Goal: Task Accomplishment & Management: Complete application form

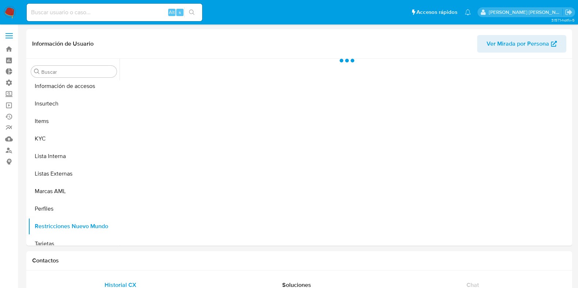
scroll to position [308, 0]
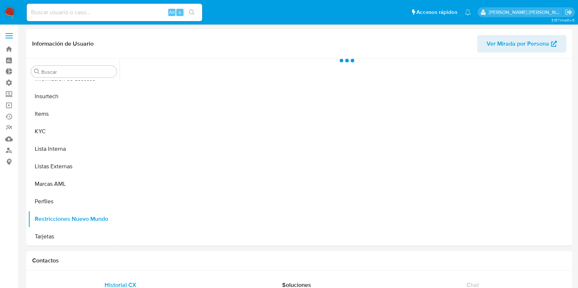
select select "10"
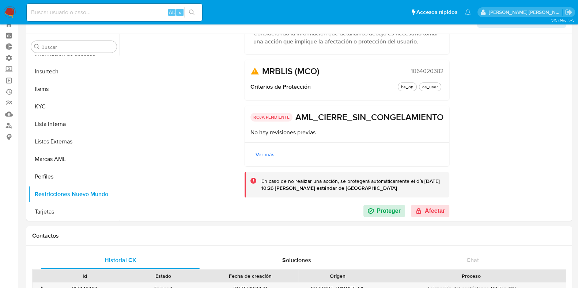
scroll to position [45, 0]
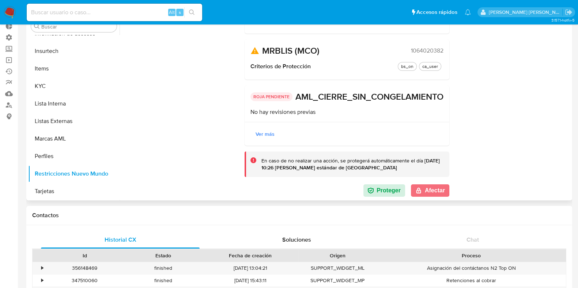
click at [432, 194] on button "Afectar" at bounding box center [430, 190] width 38 height 12
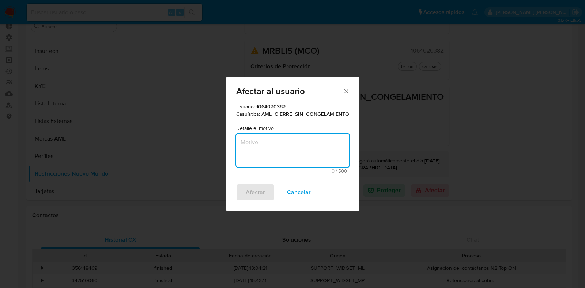
click at [307, 148] on textarea "Motivo" at bounding box center [292, 151] width 113 height 34
type textarea "Aprobado"
click at [248, 186] on span "Afectar" at bounding box center [254, 192] width 19 height 16
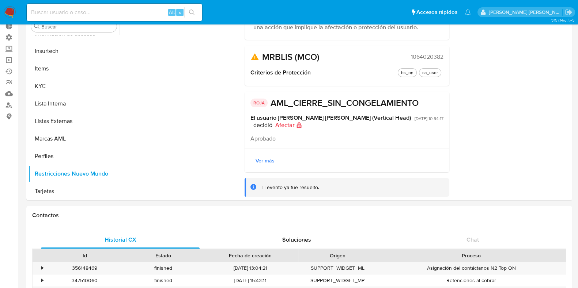
scroll to position [74, 0]
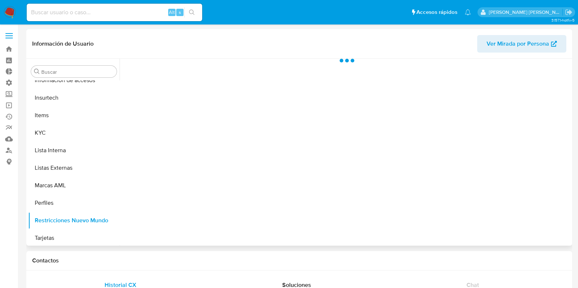
scroll to position [308, 0]
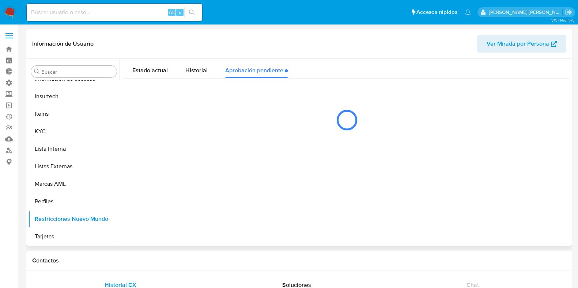
select select "10"
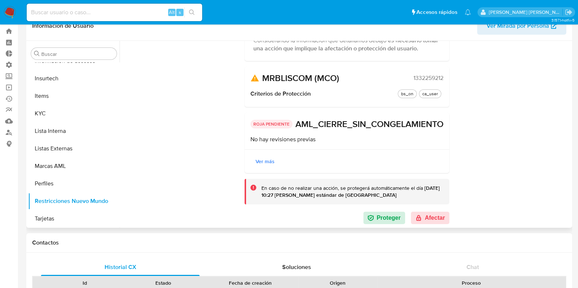
scroll to position [45, 0]
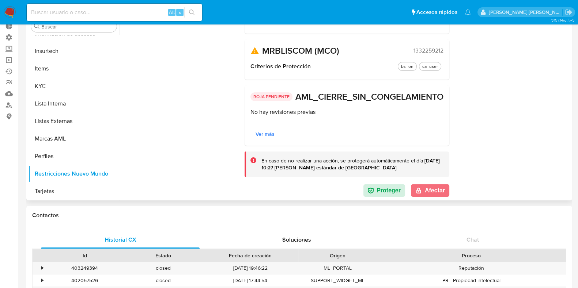
click at [423, 192] on button "Afectar" at bounding box center [430, 190] width 38 height 12
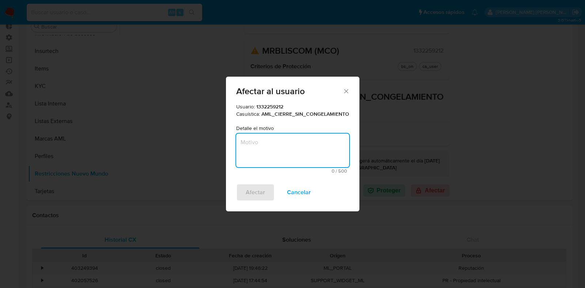
click at [298, 156] on textarea "Motivo" at bounding box center [292, 151] width 113 height 34
type textarea "Aprobado"
click at [253, 193] on span "Afectar" at bounding box center [254, 192] width 19 height 16
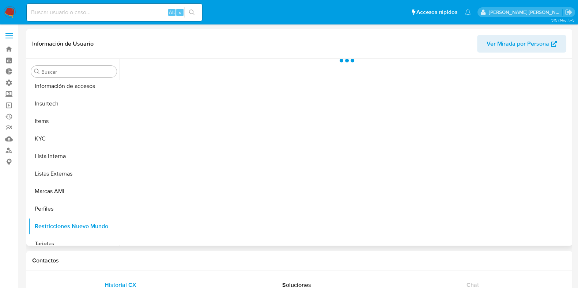
scroll to position [308, 0]
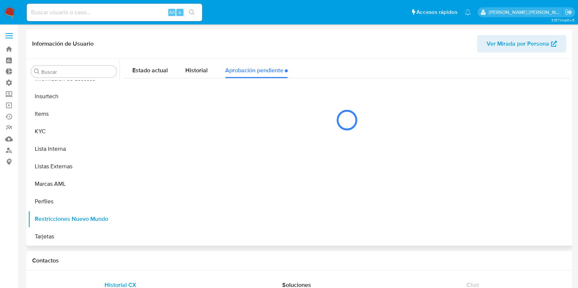
select select "10"
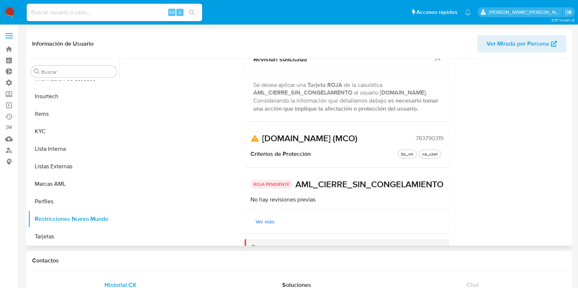
scroll to position [92, 0]
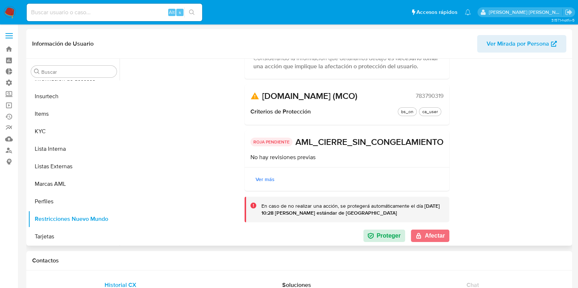
click at [427, 236] on button "Afectar" at bounding box center [430, 236] width 38 height 12
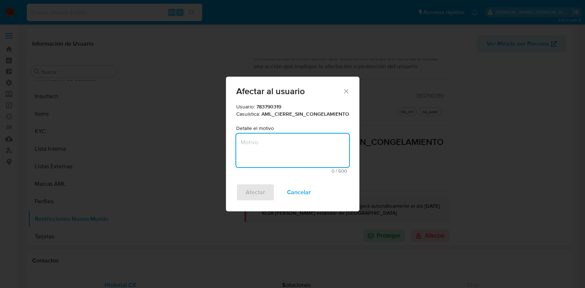
click at [283, 148] on textarea "Motivo" at bounding box center [292, 151] width 113 height 34
type textarea "Aprobado"
click at [252, 198] on span "Afectar" at bounding box center [254, 192] width 19 height 16
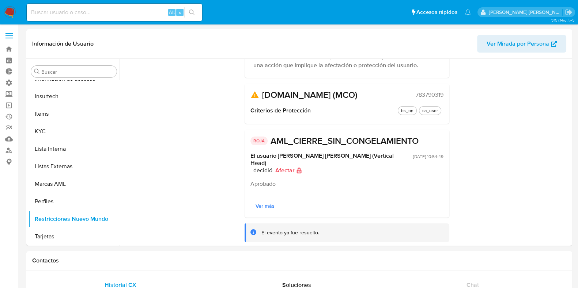
scroll to position [74, 0]
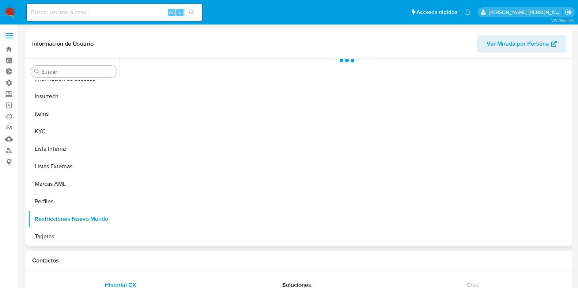
scroll to position [308, 0]
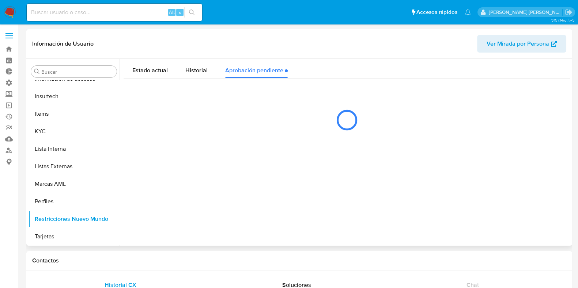
select select "10"
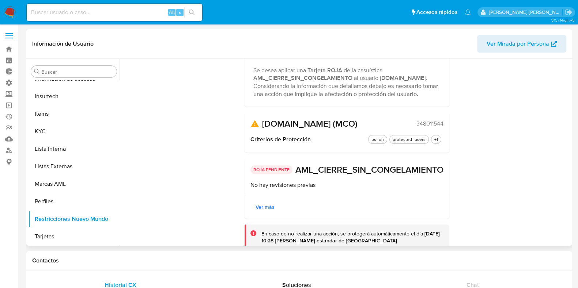
scroll to position [92, 0]
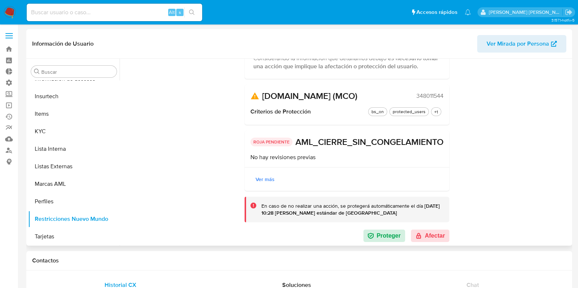
click at [415, 243] on div at bounding box center [344, 152] width 450 height 187
click at [417, 238] on icon "button" at bounding box center [418, 235] width 4 height 5
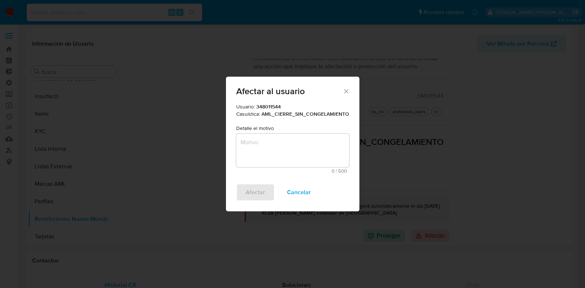
click at [284, 143] on textarea "Motivo" at bounding box center [292, 151] width 113 height 34
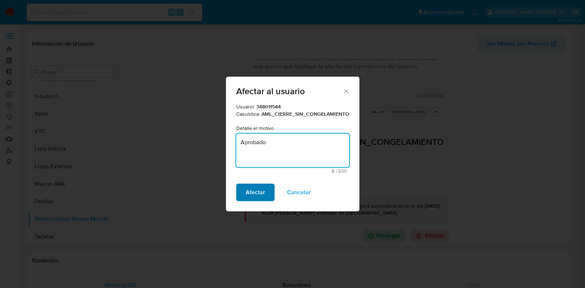
type textarea "Aprobado"
click at [263, 198] on span "Afectar" at bounding box center [254, 192] width 19 height 16
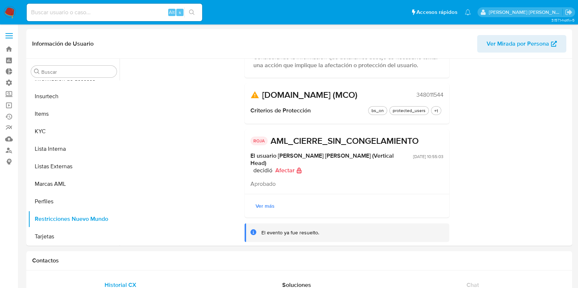
scroll to position [74, 0]
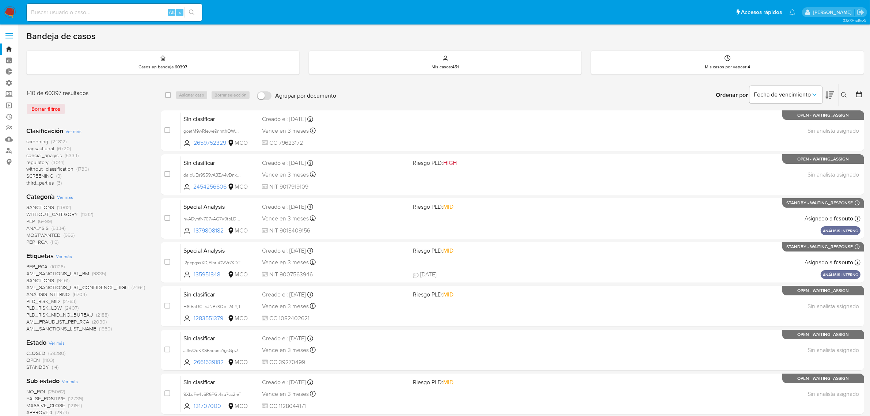
click at [8, 12] on img at bounding box center [10, 12] width 12 height 12
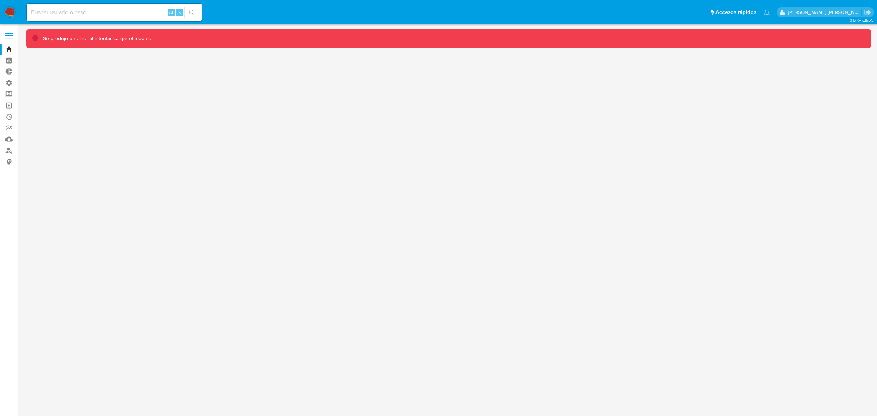
click at [12, 12] on img at bounding box center [10, 12] width 12 height 12
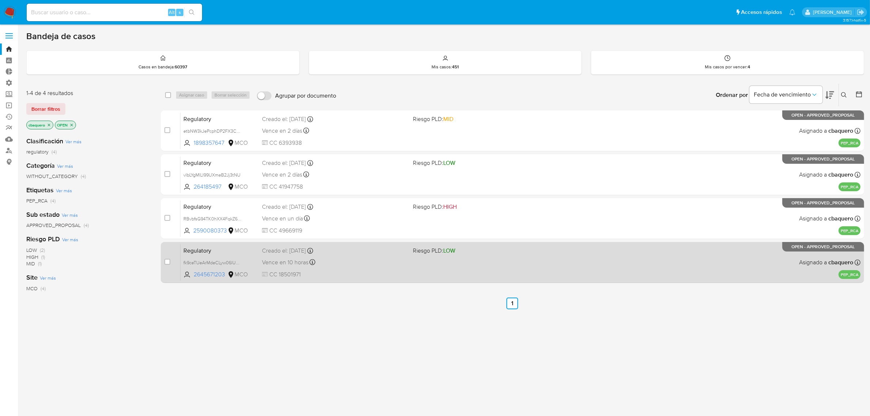
click at [355, 267] on div "Regulatory fk9ceTUeArMdeCLyw06lUCJC 2645671203 MCO Riesgo PLD: LOW Creado el: 2…" at bounding box center [520, 262] width 680 height 37
click at [237, 260] on span "fk9ceTUeArMdeCLyw06lUCJC" at bounding box center [213, 262] width 61 height 8
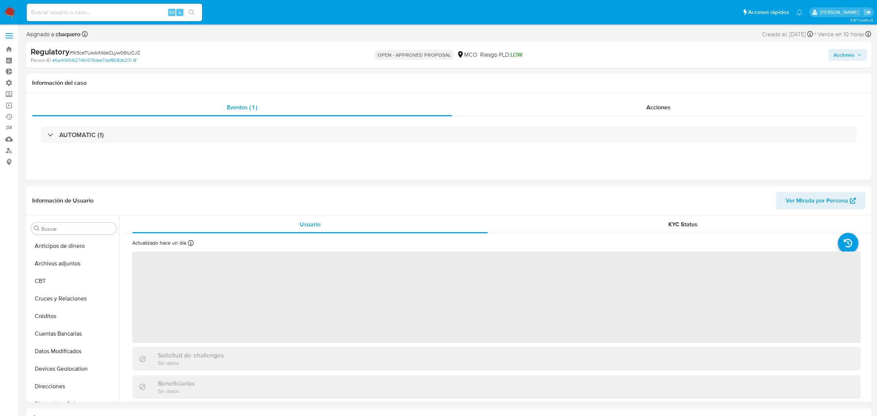
select select "10"
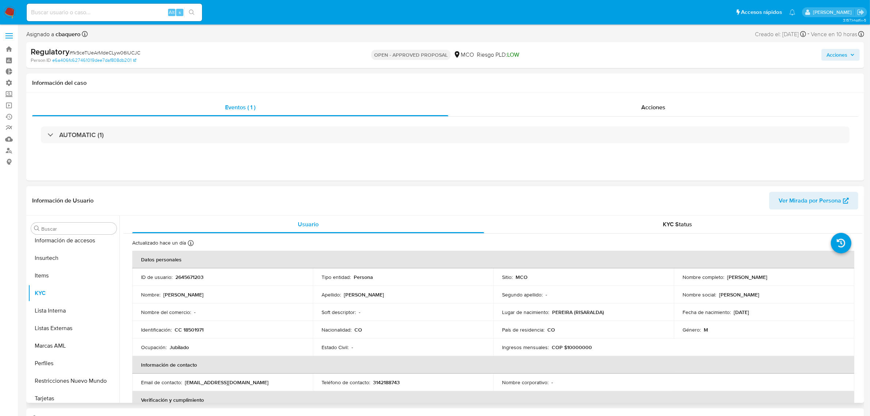
scroll to position [308, 0]
click at [60, 308] on button "Lista Interna" at bounding box center [70, 306] width 85 height 18
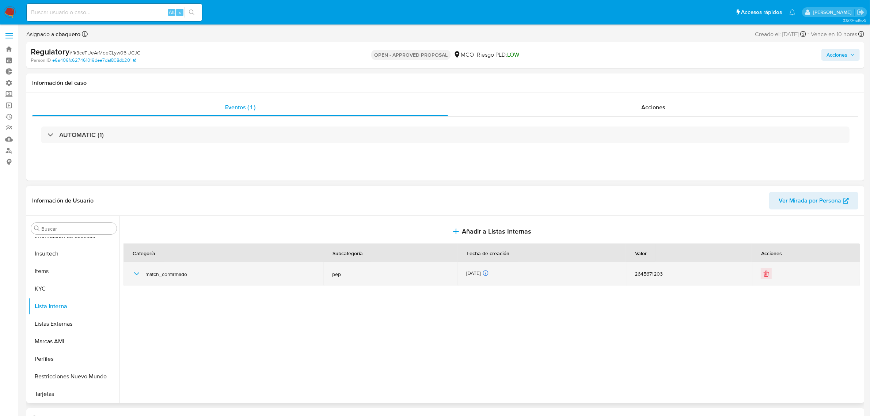
click at [136, 278] on icon "button" at bounding box center [136, 273] width 9 height 9
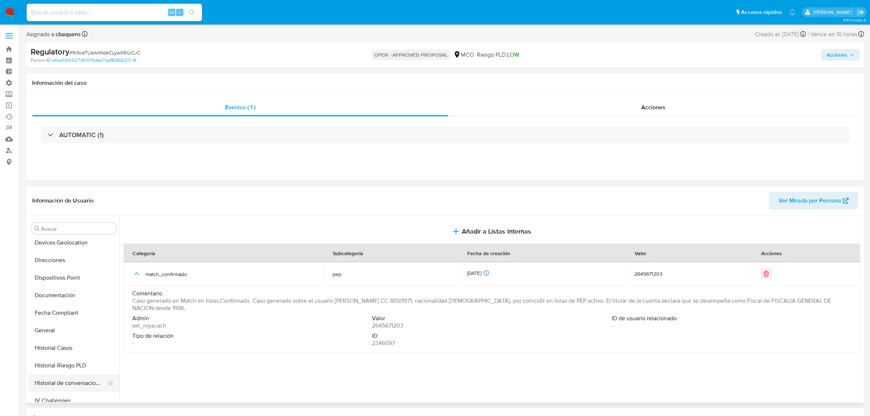
scroll to position [217, 0]
click at [50, 378] on button "KYC" at bounding box center [70, 379] width 85 height 18
